Goal: Transaction & Acquisition: Purchase product/service

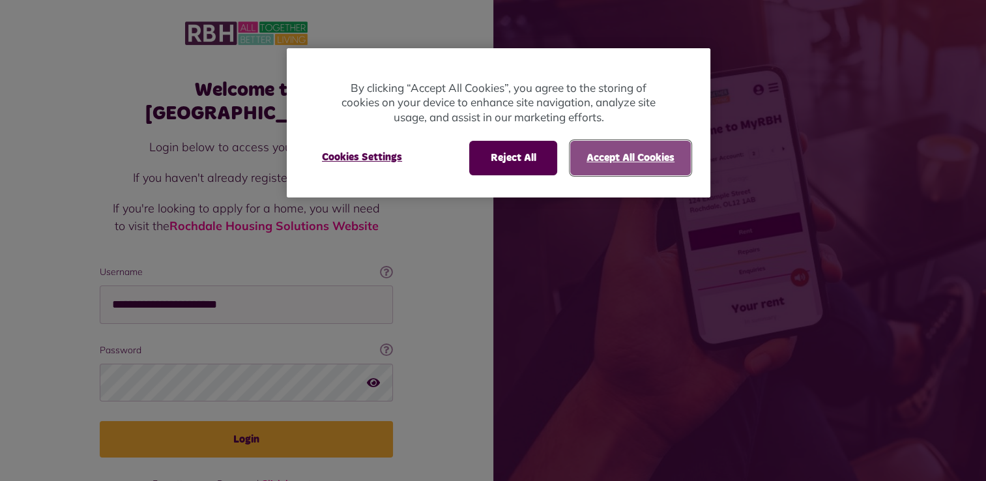
click at [619, 151] on button "Accept All Cookies" at bounding box center [630, 158] width 121 height 34
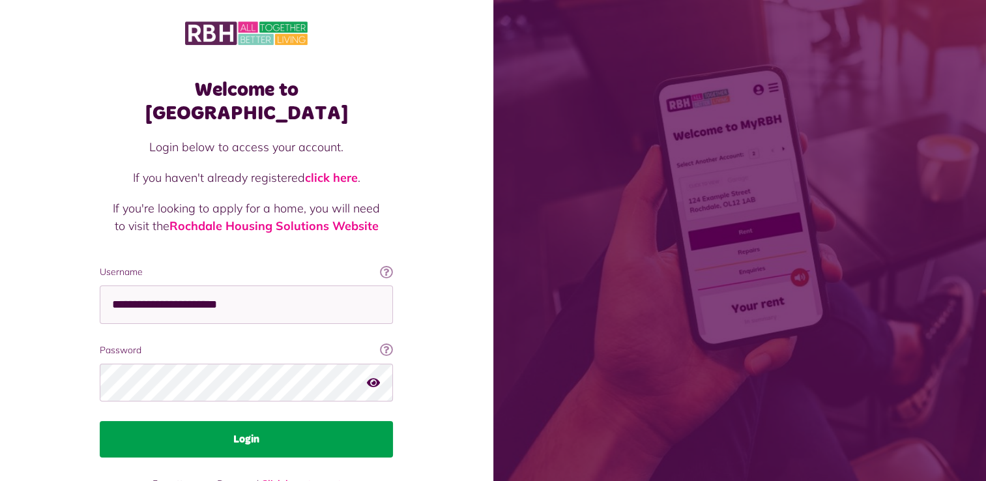
click at [285, 421] on button "Login" at bounding box center [246, 439] width 293 height 37
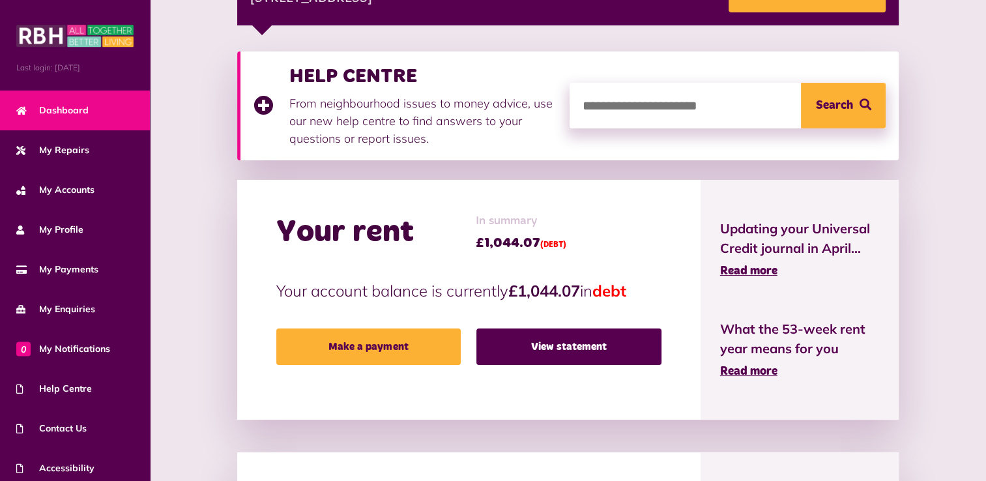
scroll to position [241, 0]
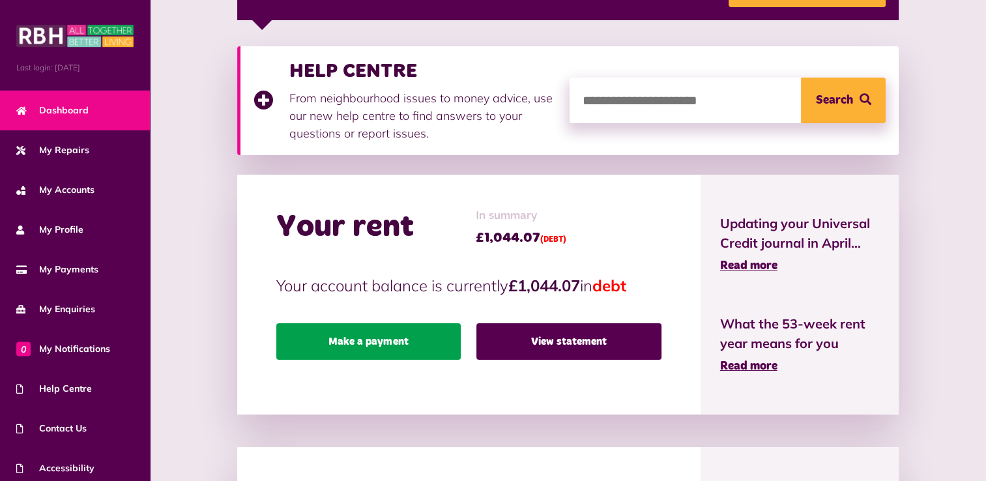
click at [391, 340] on link "Make a payment" at bounding box center [368, 341] width 185 height 37
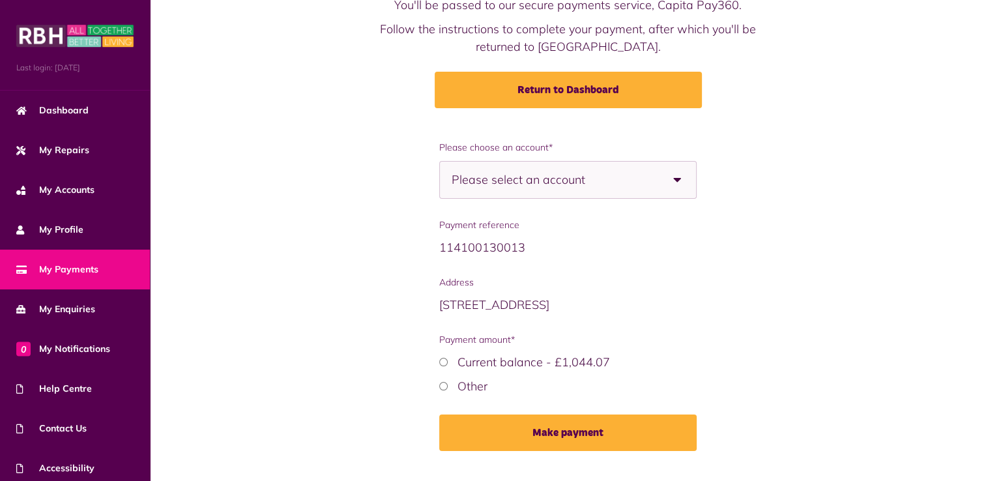
scroll to position [136, 0]
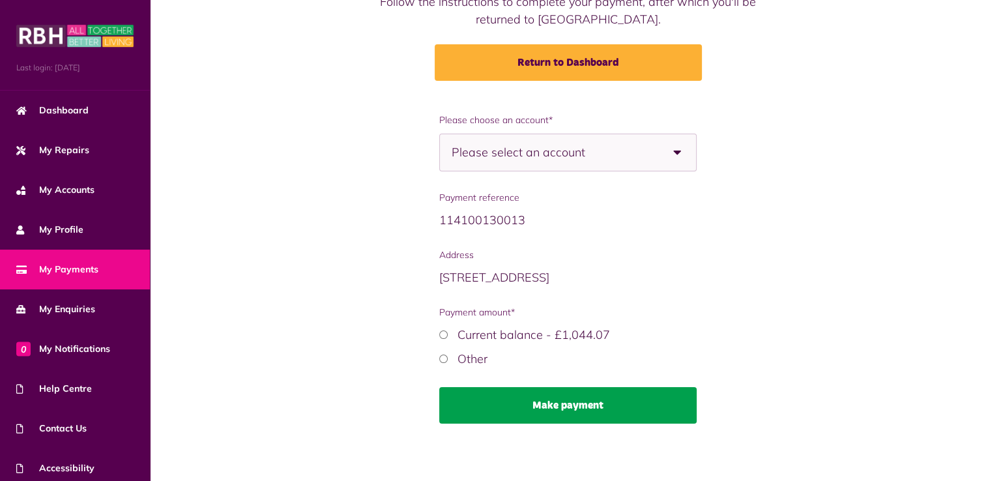
click at [495, 399] on button "Make payment" at bounding box center [567, 405] width 257 height 37
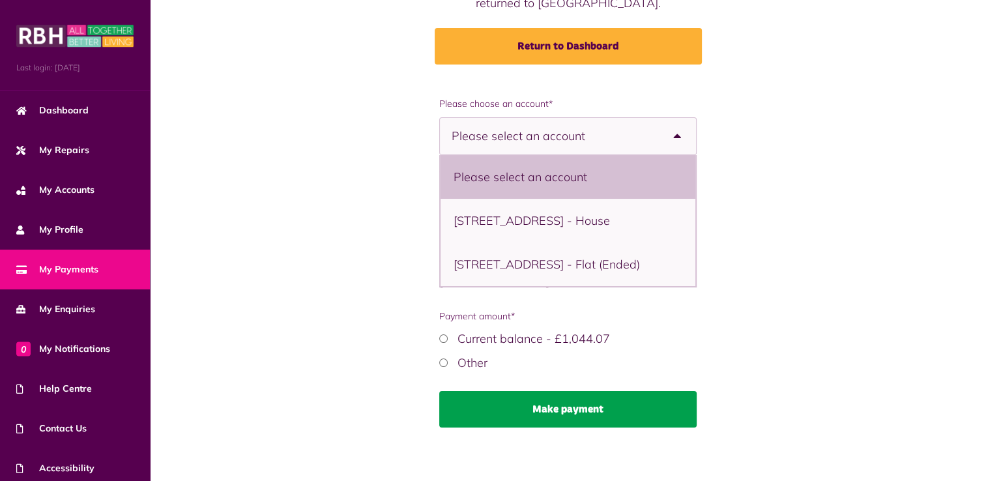
scroll to position [156, 0]
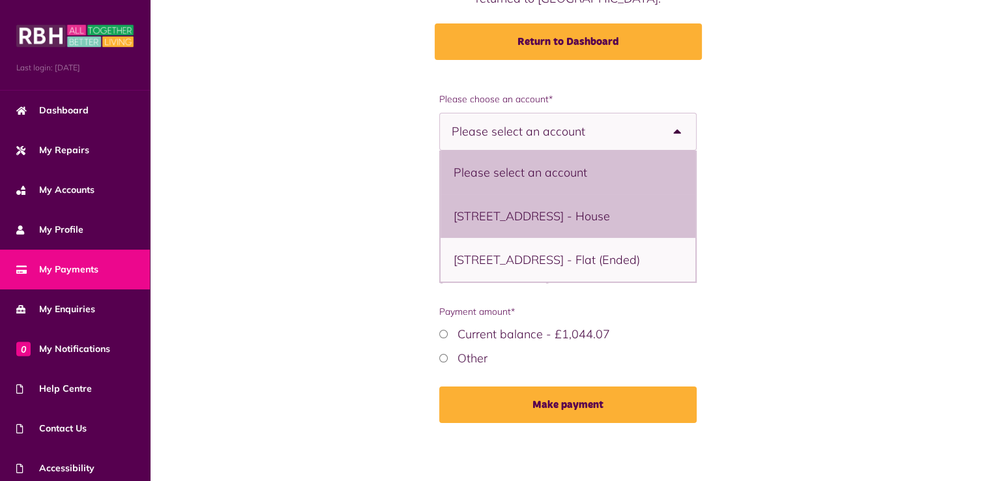
click at [491, 218] on li "[STREET_ADDRESS] - House" at bounding box center [568, 216] width 254 height 44
select select "**********"
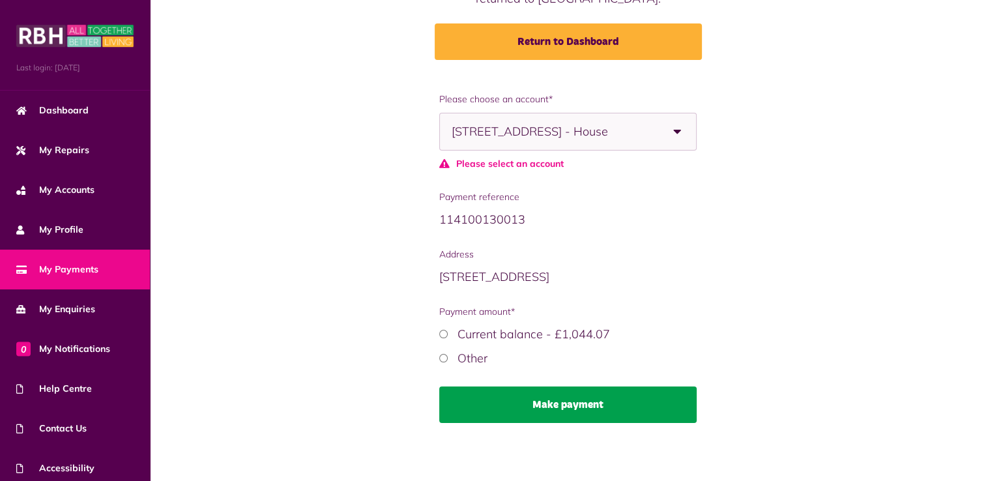
click at [534, 402] on button "Make payment" at bounding box center [567, 405] width 257 height 37
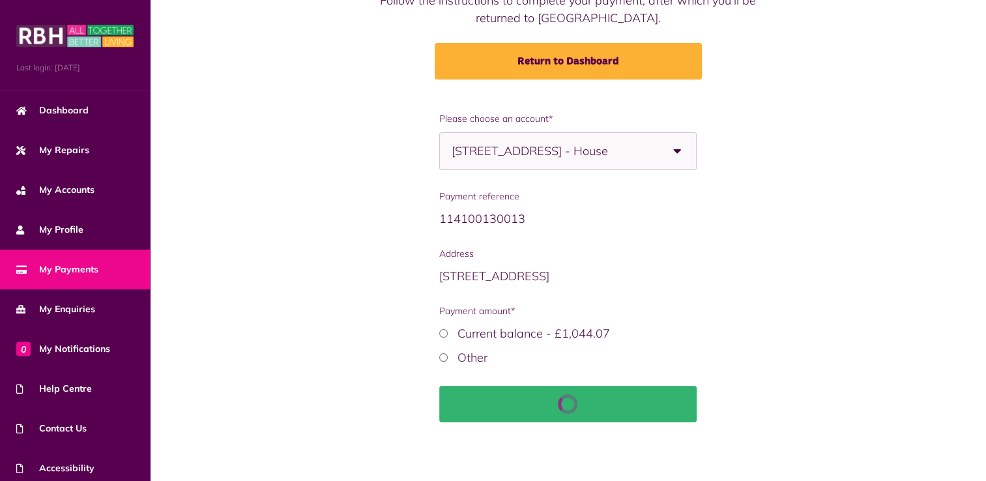
scroll to position [136, 0]
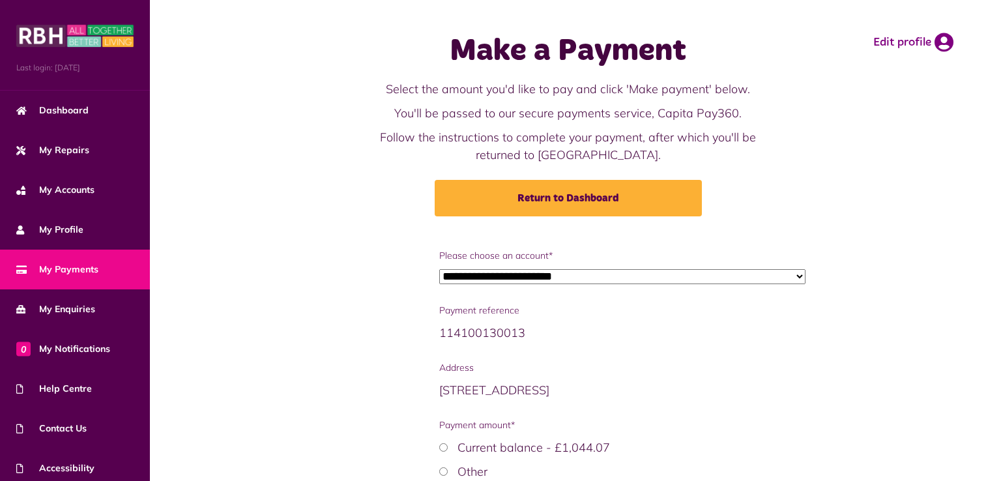
scroll to position [135, 0]
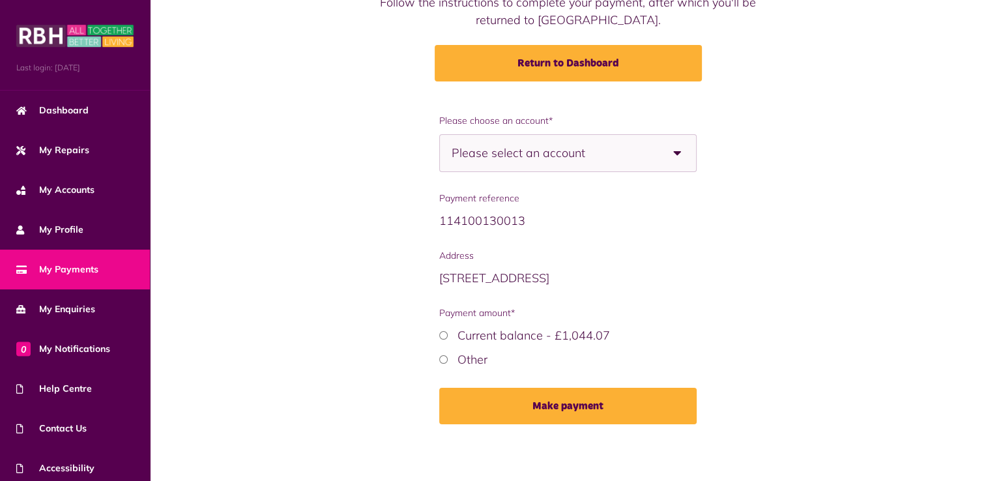
click at [678, 150] on b at bounding box center [678, 153] width 37 height 37
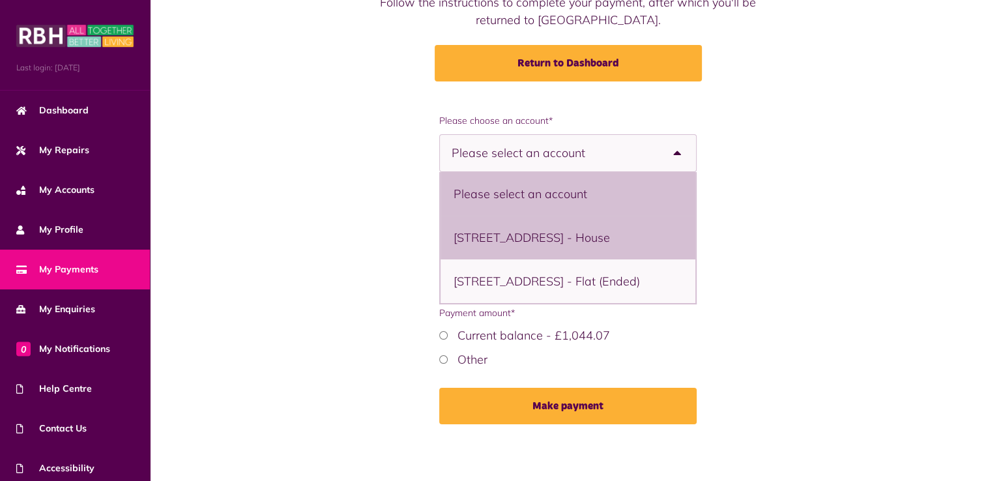
click at [618, 236] on li "[STREET_ADDRESS] - House" at bounding box center [568, 238] width 254 height 44
select select "**********"
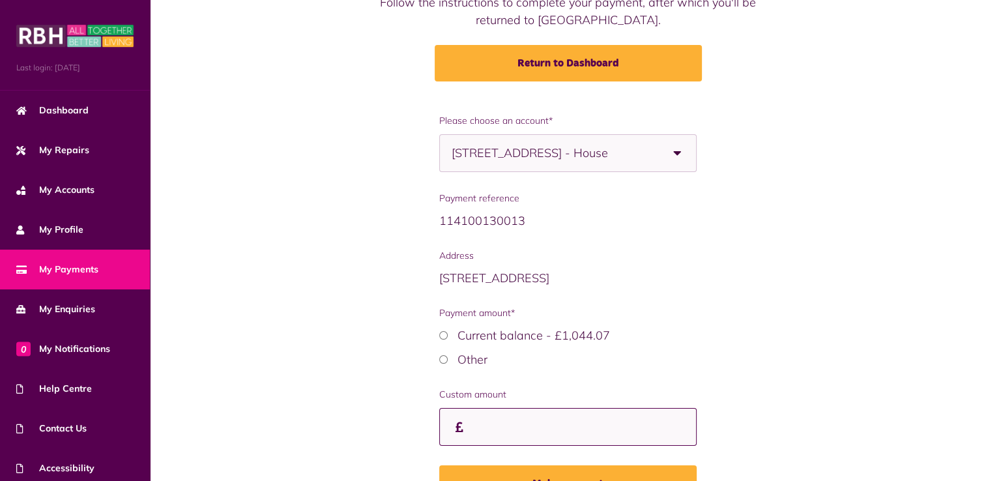
click at [477, 419] on input "Custom amount" at bounding box center [567, 427] width 257 height 38
type input "***"
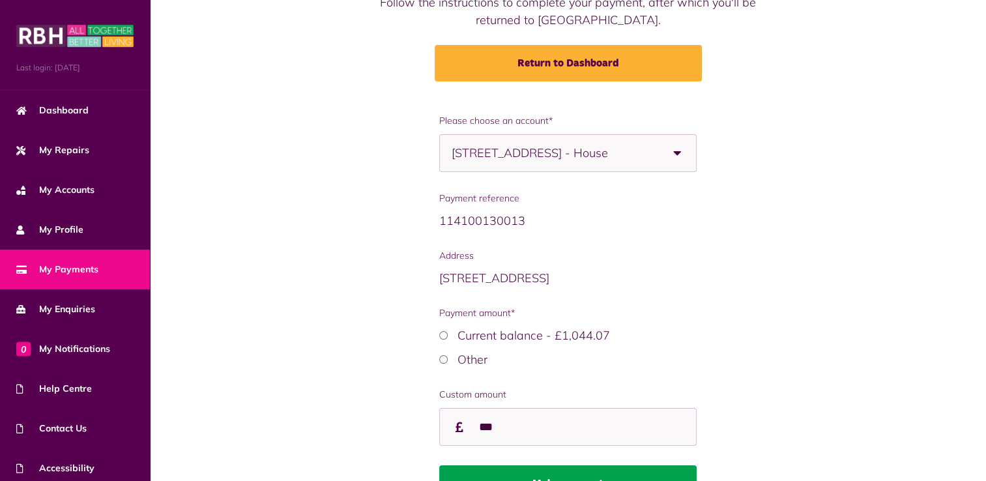
click at [520, 473] on button "Make payment" at bounding box center [567, 483] width 257 height 37
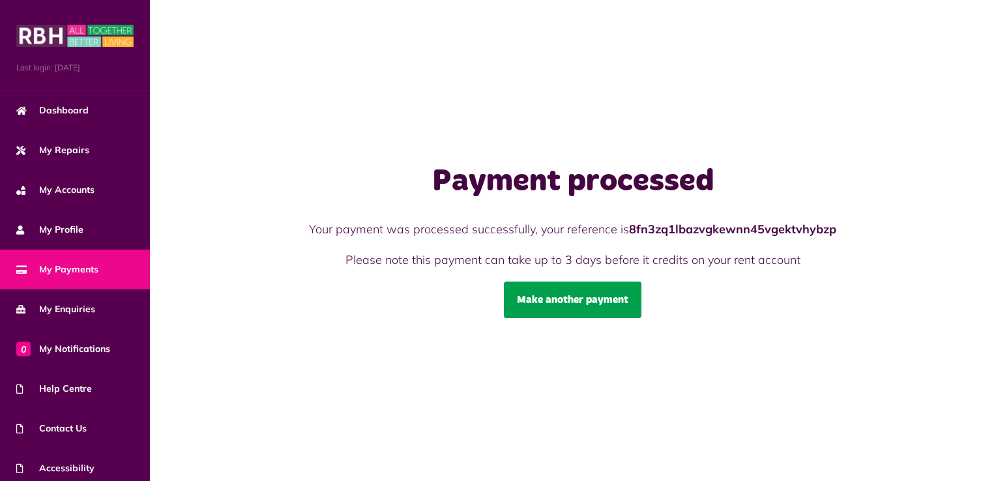
click at [561, 301] on link "Make another payment" at bounding box center [573, 300] width 138 height 37
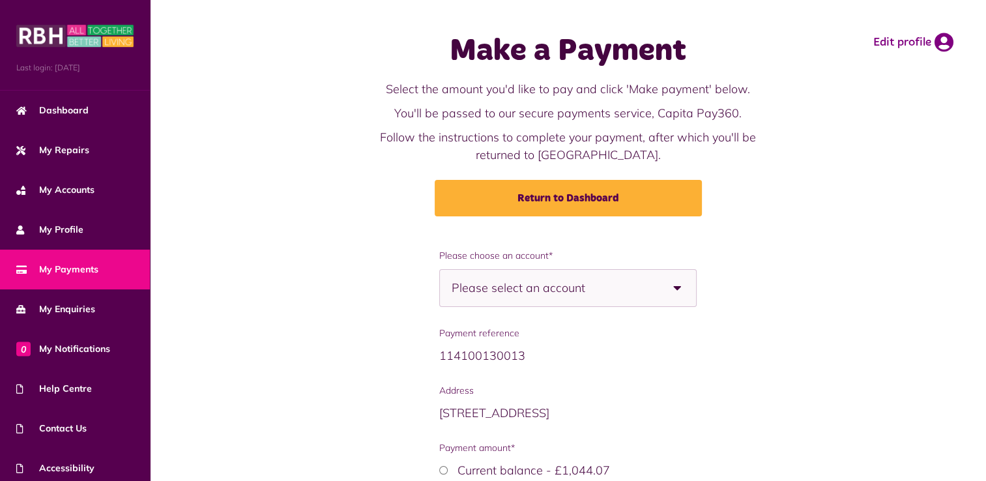
click at [673, 286] on b at bounding box center [678, 288] width 37 height 37
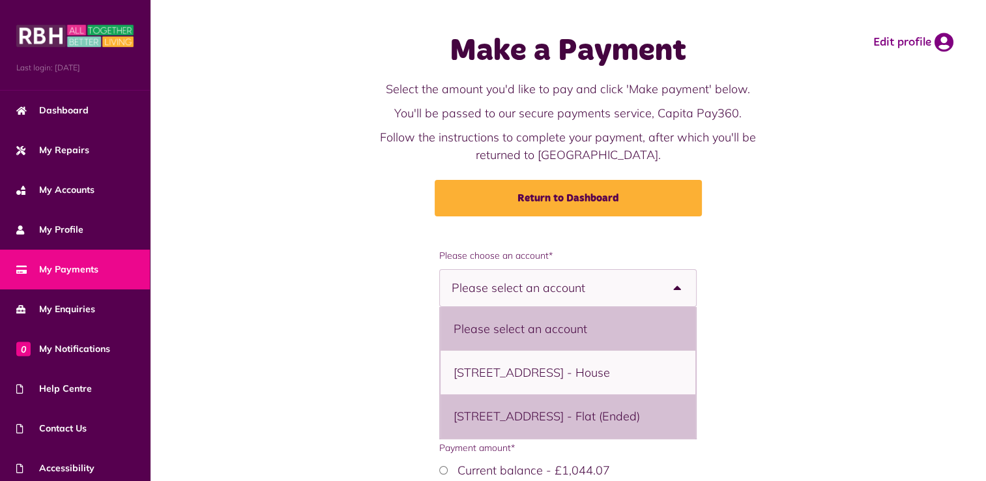
click at [558, 432] on li "[STREET_ADDRESS] - Flat (Ended)" at bounding box center [568, 416] width 254 height 44
select select "**********"
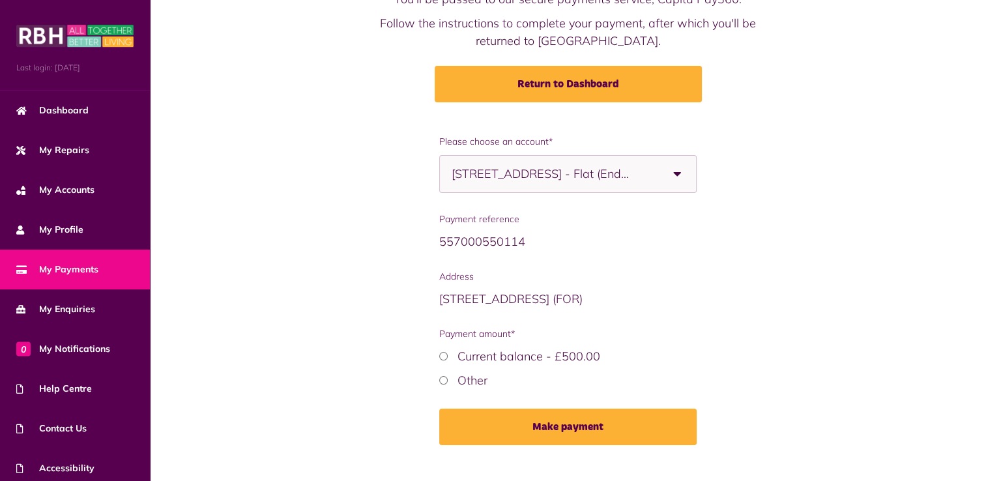
scroll to position [116, 0]
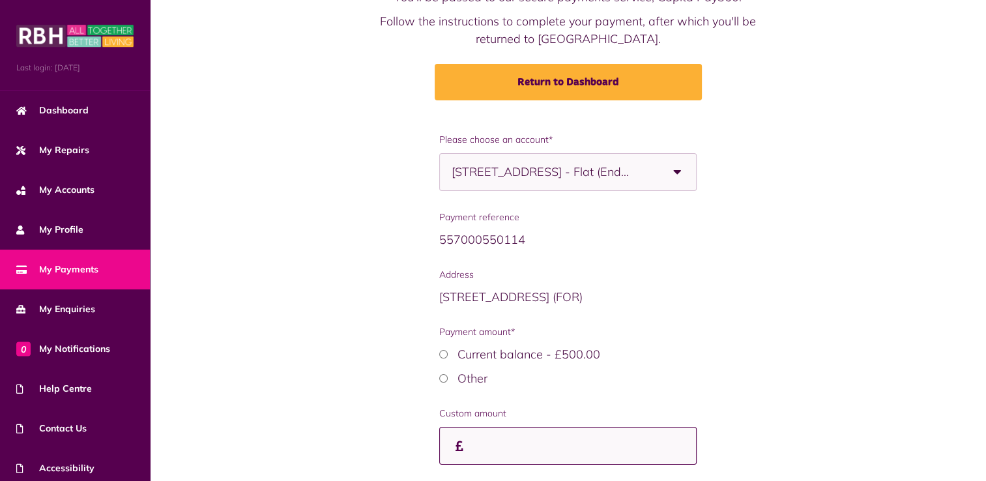
click at [490, 442] on input "Custom amount" at bounding box center [567, 446] width 257 height 38
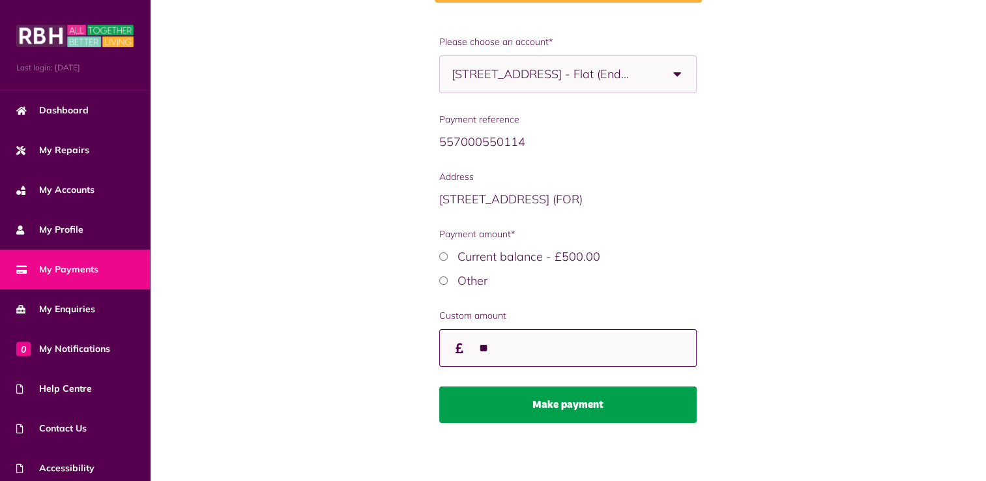
type input "**"
click at [526, 413] on button "Make payment" at bounding box center [567, 405] width 257 height 37
